Goal: Task Accomplishment & Management: Manage account settings

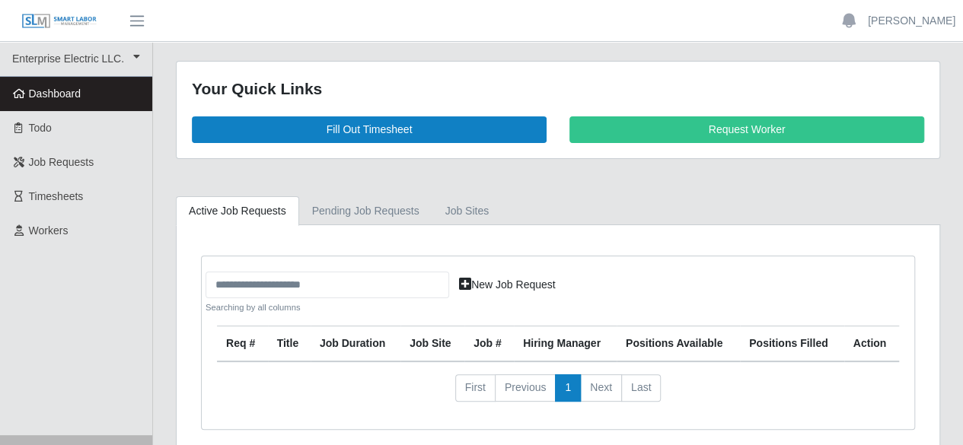
scroll to position [62, 0]
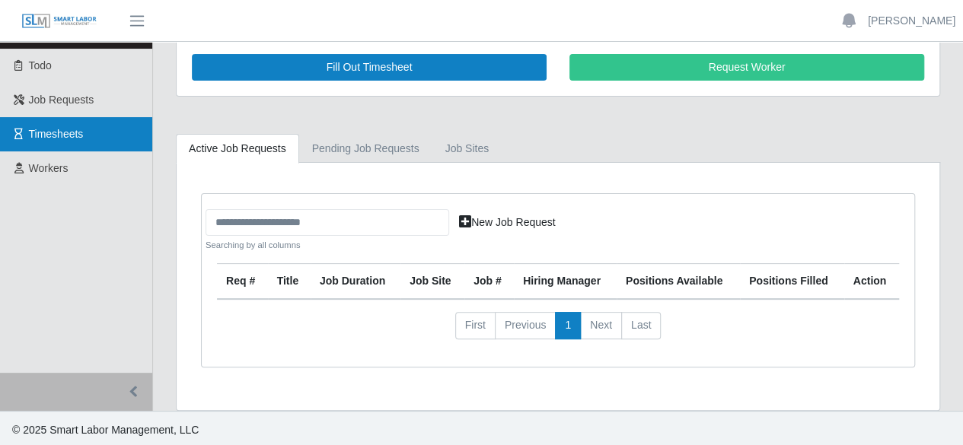
click at [79, 142] on link "Timesheets" at bounding box center [76, 134] width 152 height 34
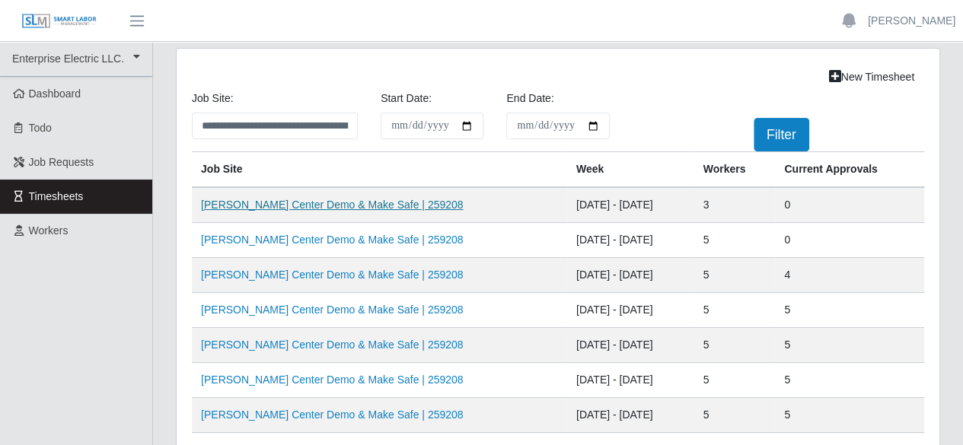
click at [308, 203] on link "VU Seigenthaler Center Demo & Make Safe | 259208" at bounding box center [332, 205] width 262 height 12
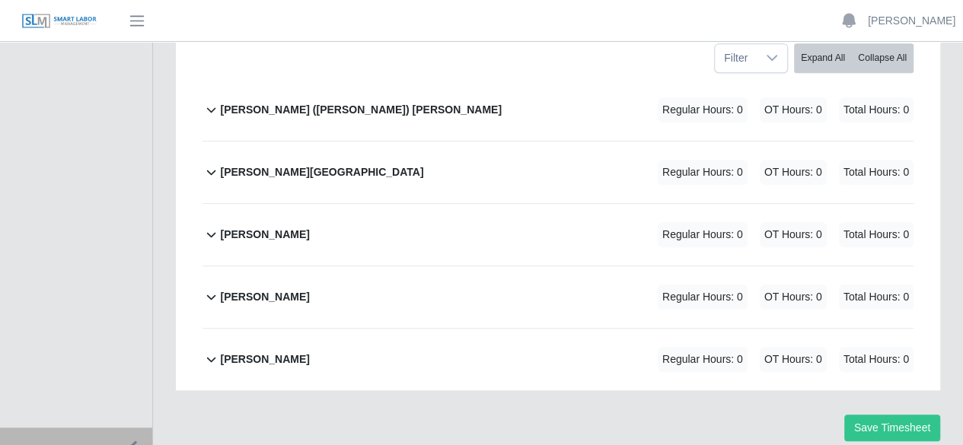
scroll to position [256, 0]
